Goal: Check status

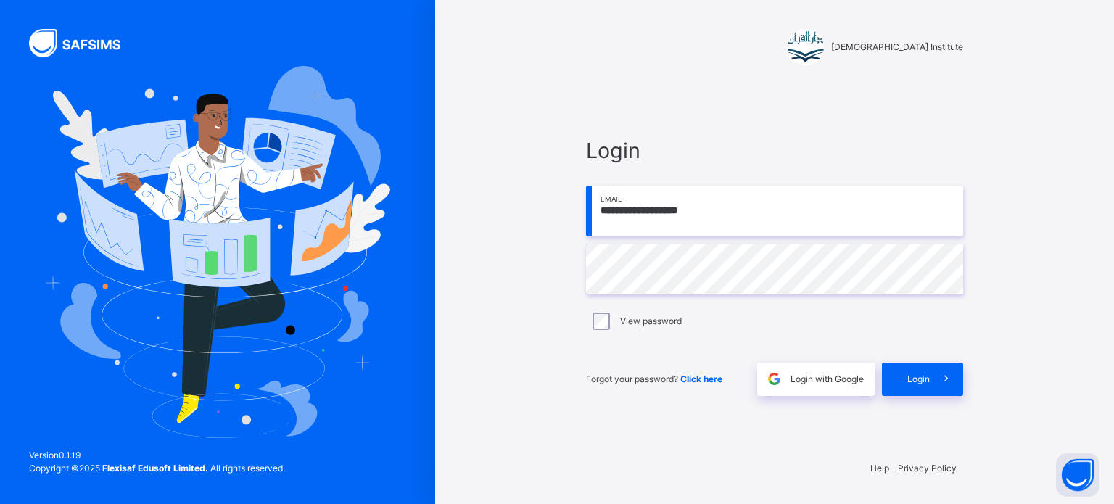
type input "**********"
click at [902, 374] on div "Login" at bounding box center [922, 379] width 81 height 33
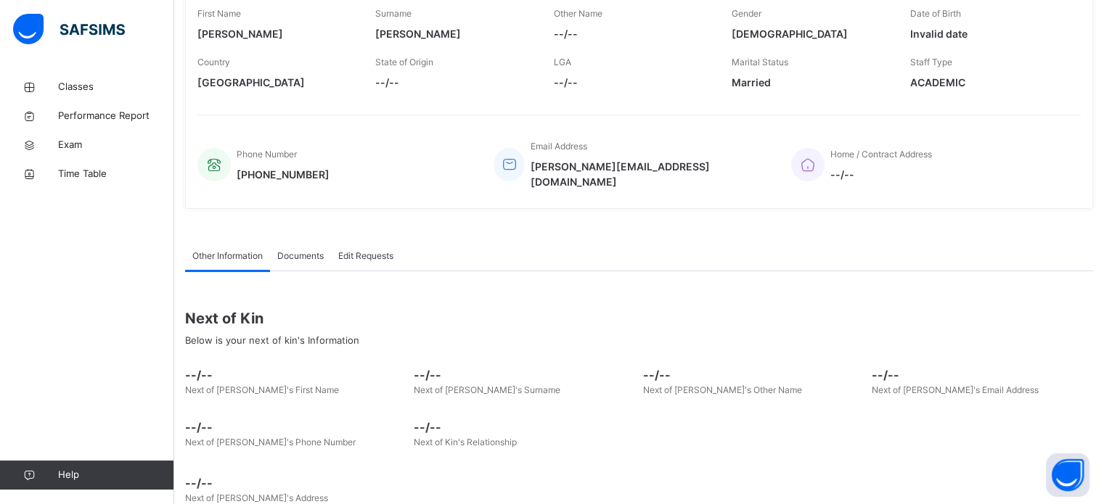
scroll to position [239, 0]
click at [57, 83] on icon at bounding box center [29, 87] width 58 height 11
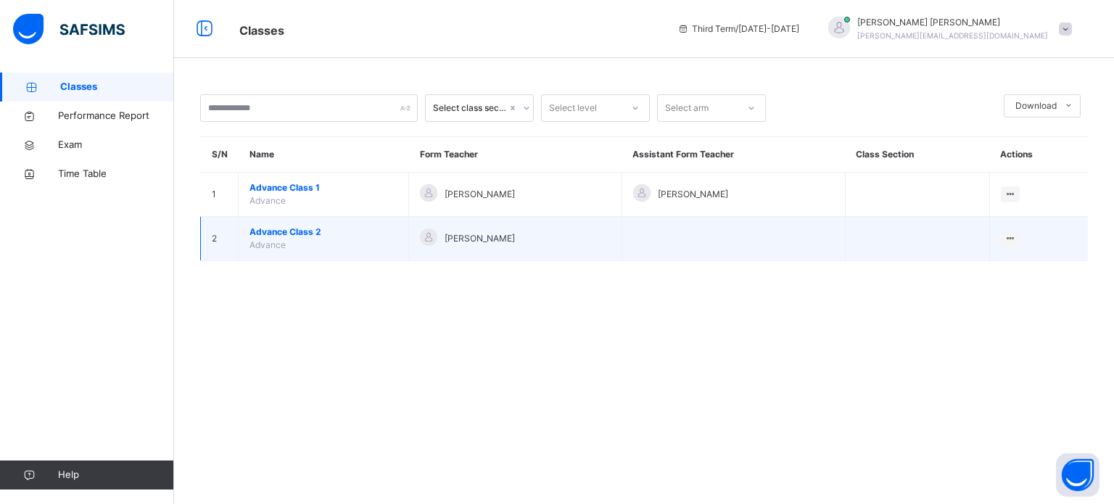
click at [430, 245] on div at bounding box center [428, 239] width 17 height 21
click at [291, 228] on span "Advance Class 2" at bounding box center [324, 232] width 148 height 13
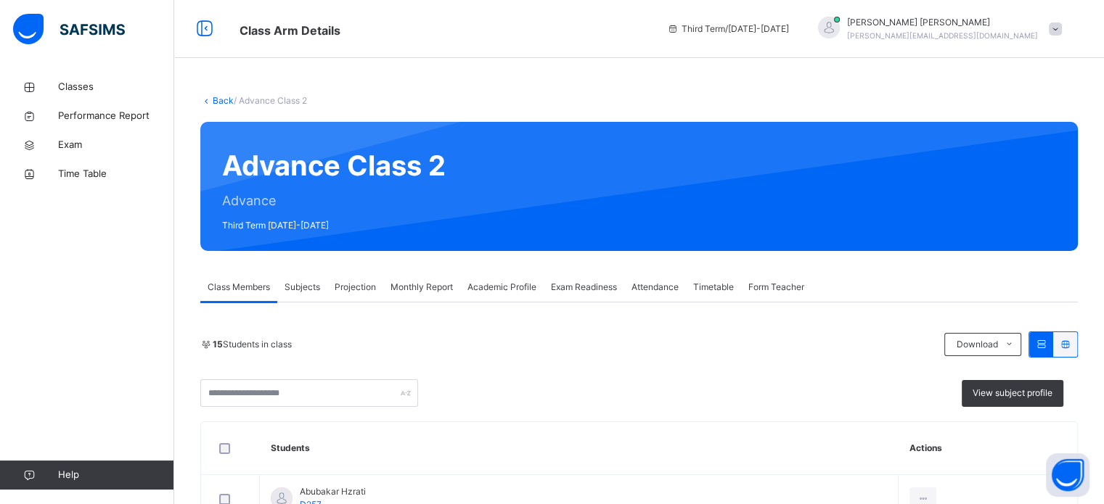
click at [354, 290] on span "Projection" at bounding box center [354, 287] width 41 height 13
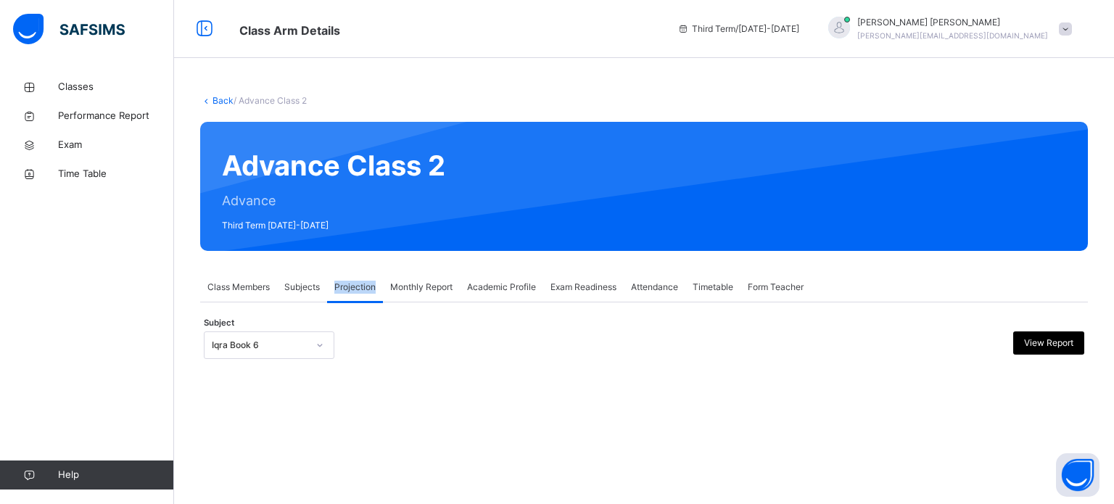
click at [354, 290] on span "Projection" at bounding box center [354, 287] width 41 height 13
click at [433, 275] on div "Monthly Report" at bounding box center [421, 287] width 77 height 29
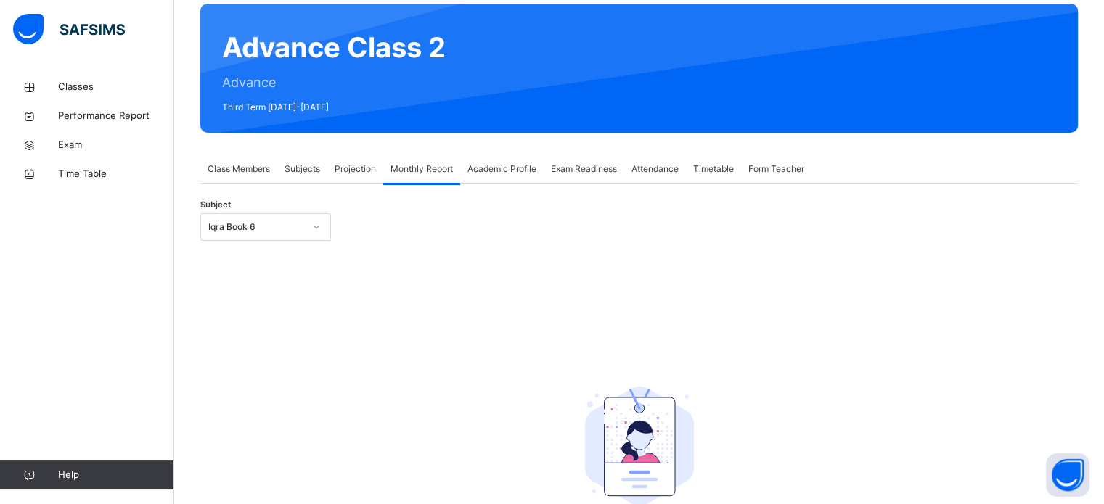
scroll to position [120, 0]
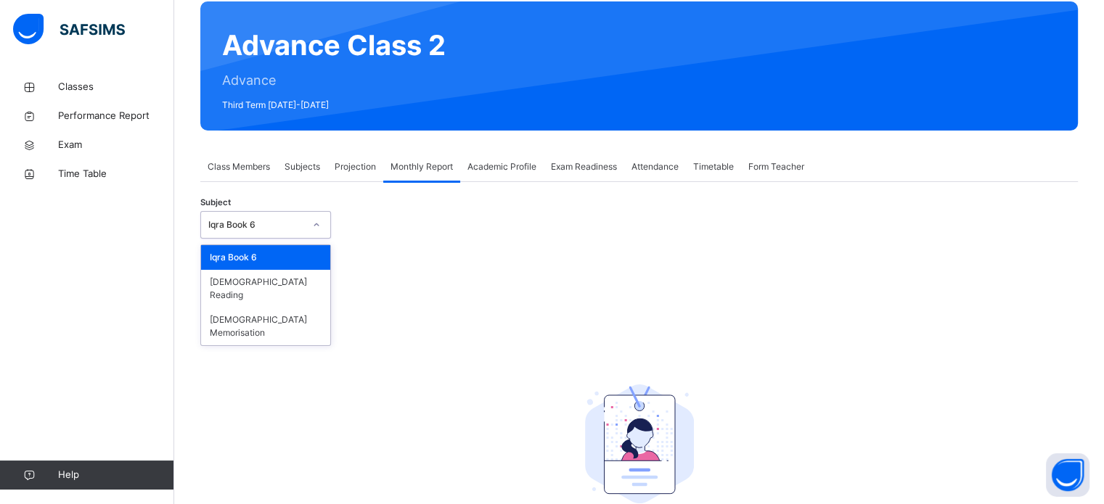
click at [305, 230] on div at bounding box center [316, 224] width 25 height 23
click at [258, 308] on div "[DEMOGRAPHIC_DATA] Memorisation" at bounding box center [265, 327] width 129 height 38
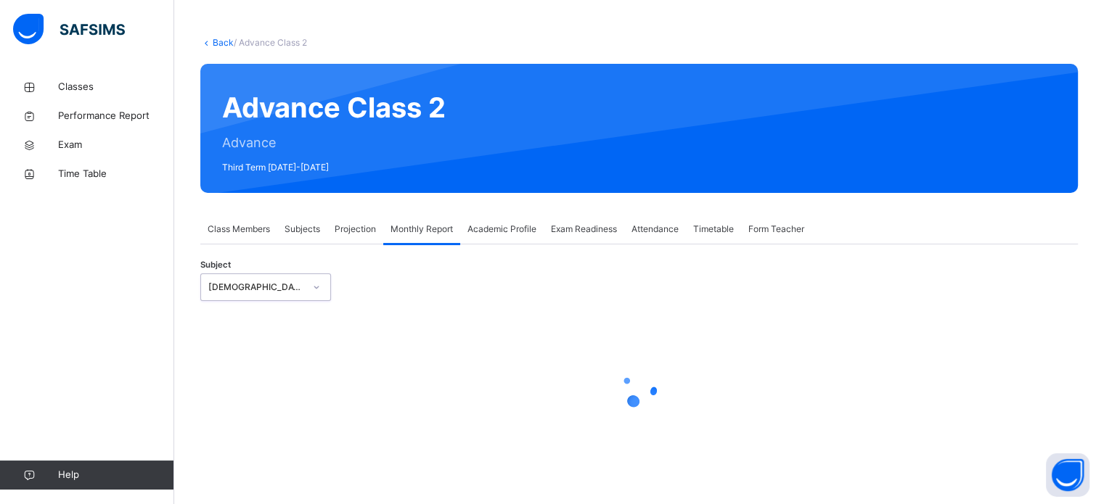
scroll to position [58, 0]
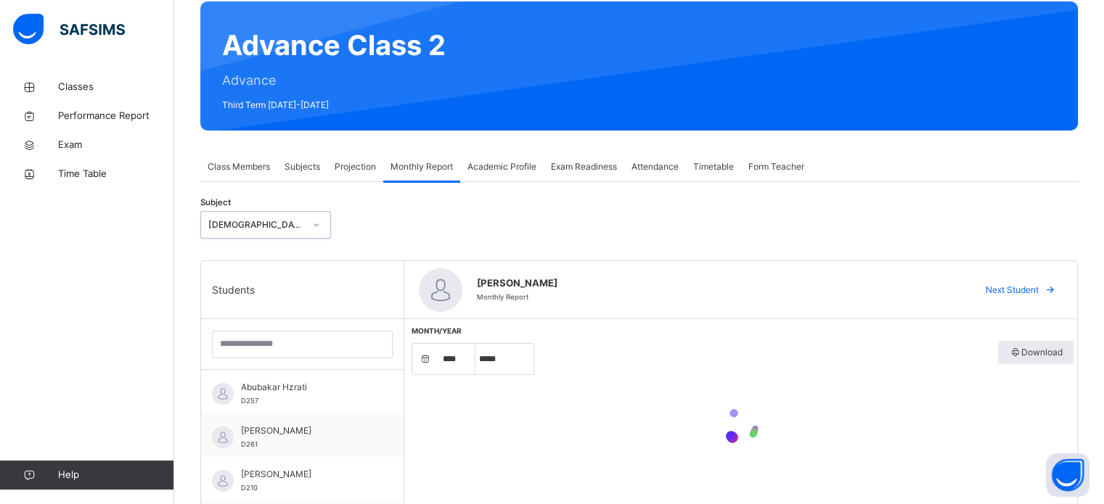
select select "****"
select select "*"
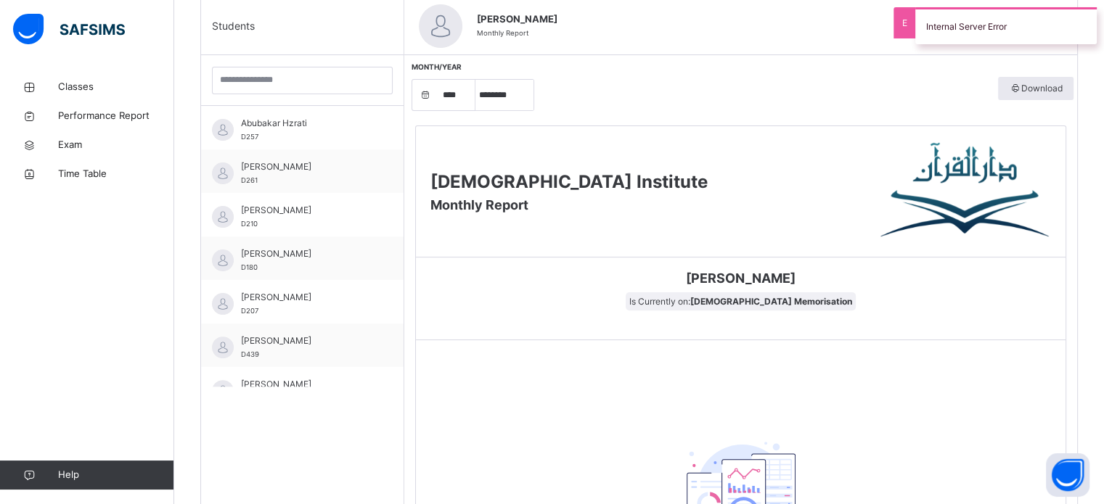
scroll to position [385, 0]
